Goal: Find specific page/section: Find specific page/section

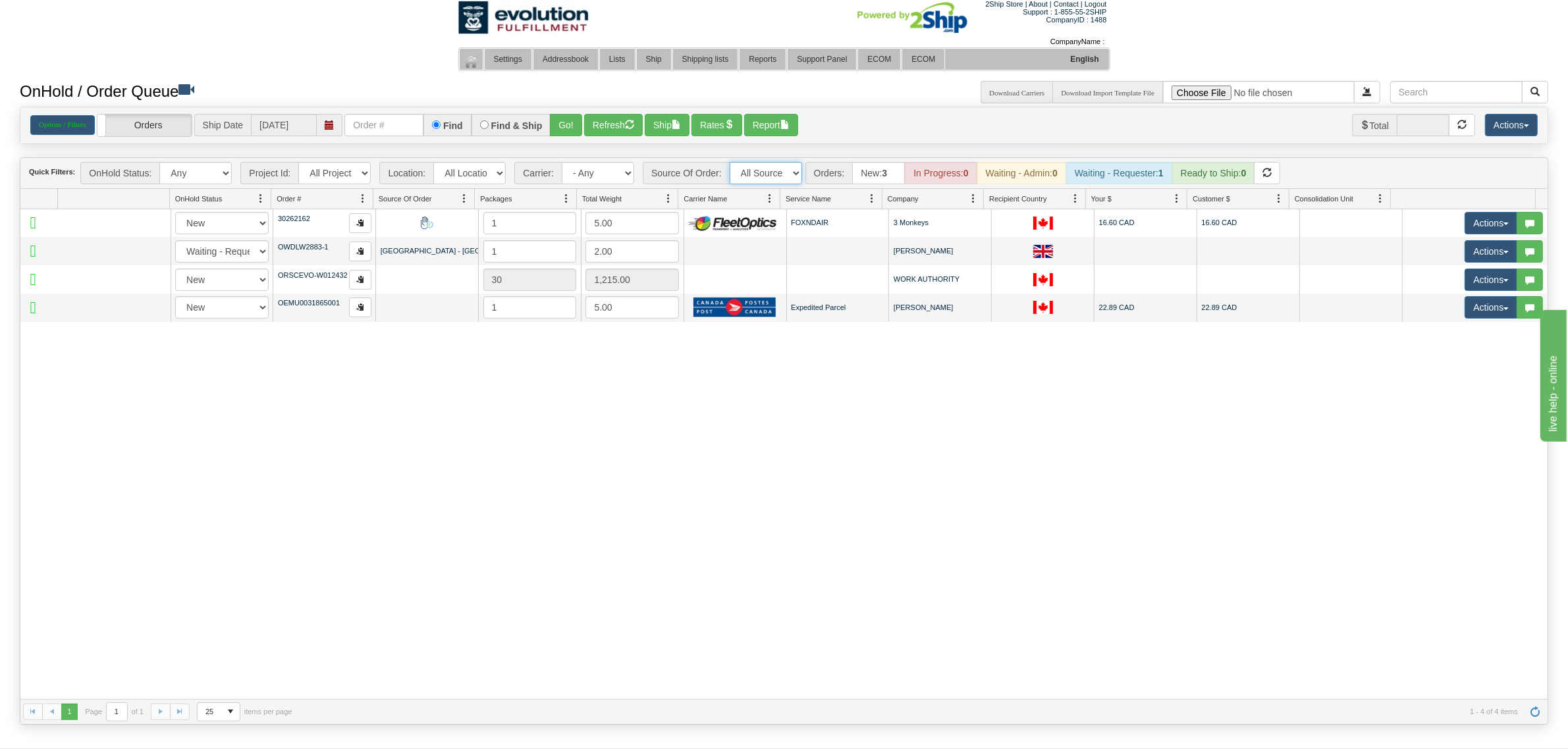
click at [754, 163] on select "All Sources Manual Wildelore - [GEOGRAPHIC_DATA]" at bounding box center [766, 172] width 73 height 22
click at [920, 114] on div "Options / Filters Group Shipments Orders Ship Date [DATE] Find Find & Ship Go! …" at bounding box center [784, 124] width 1508 height 22
click at [766, 168] on select "All Sources Manual Wildelore - [GEOGRAPHIC_DATA]" at bounding box center [766, 172] width 73 height 22
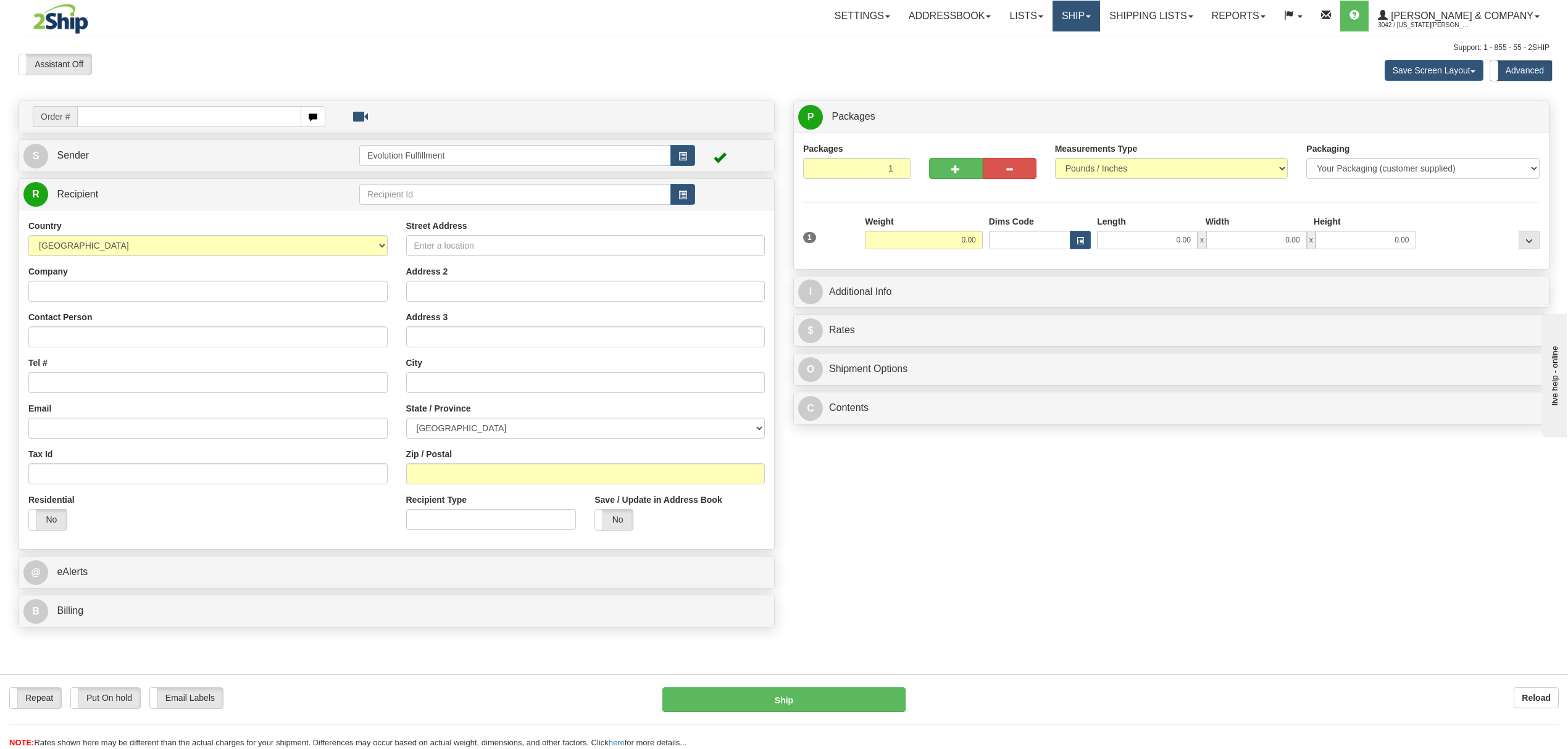
click at [1100, 13] on link "Ship" at bounding box center [1076, 16] width 47 height 31
click at [1099, 64] on link "OnHold / Order Queue" at bounding box center [1044, 59] width 112 height 16
